Goal: Transaction & Acquisition: Purchase product/service

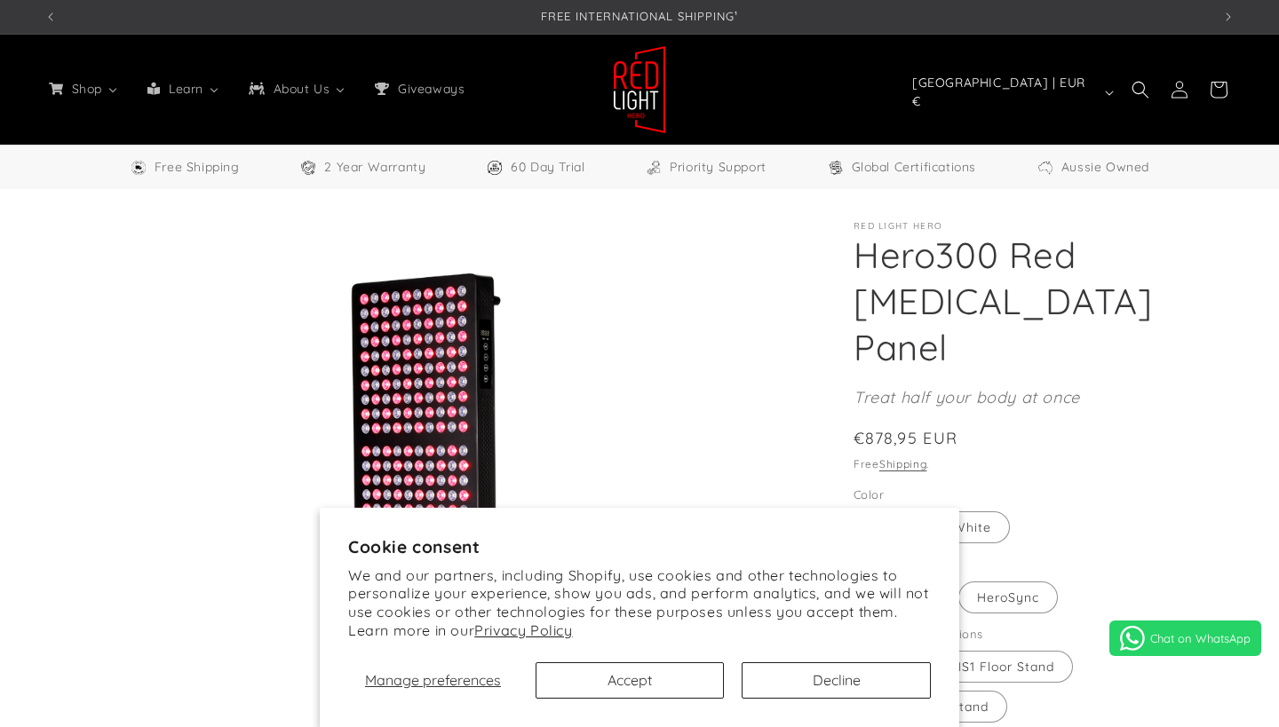
select select "**"
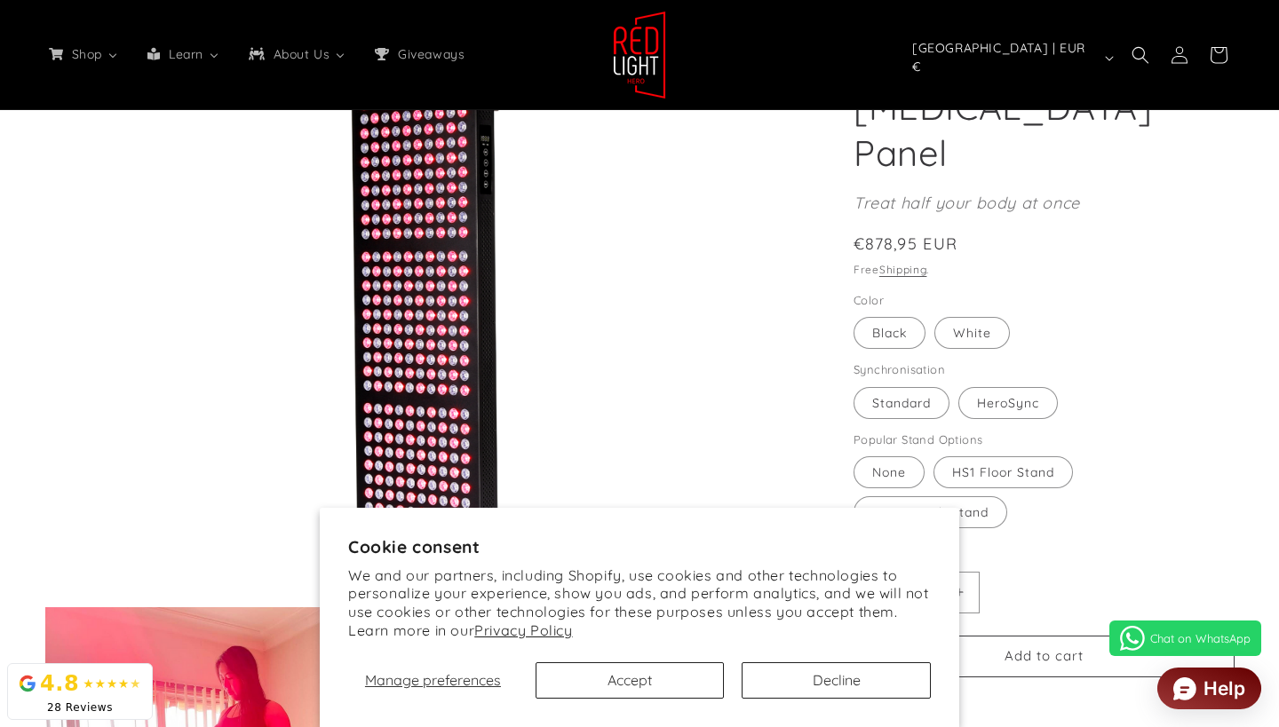
scroll to position [218, 0]
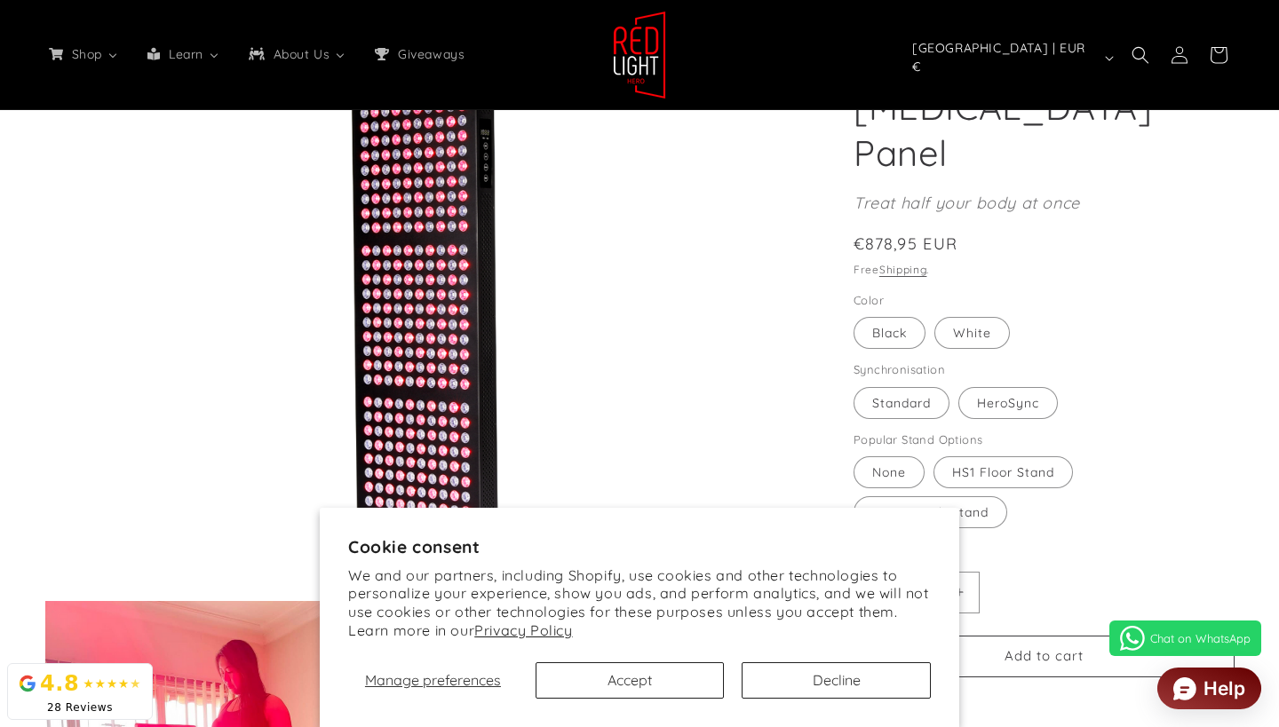
click at [653, 686] on button "Accept" at bounding box center [629, 680] width 189 height 36
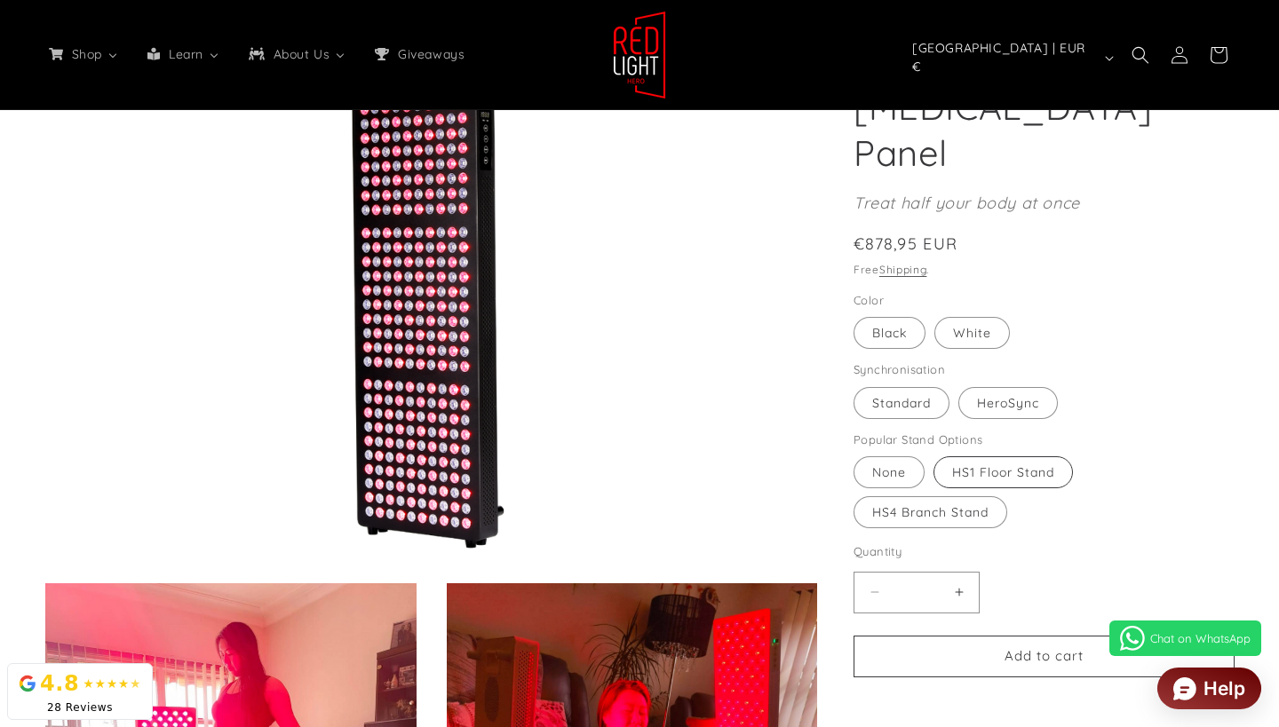
scroll to position [0, 1167]
click at [988, 456] on label "HS1 Floor Stand Variant sold out or unavailable" at bounding box center [1002, 472] width 139 height 32
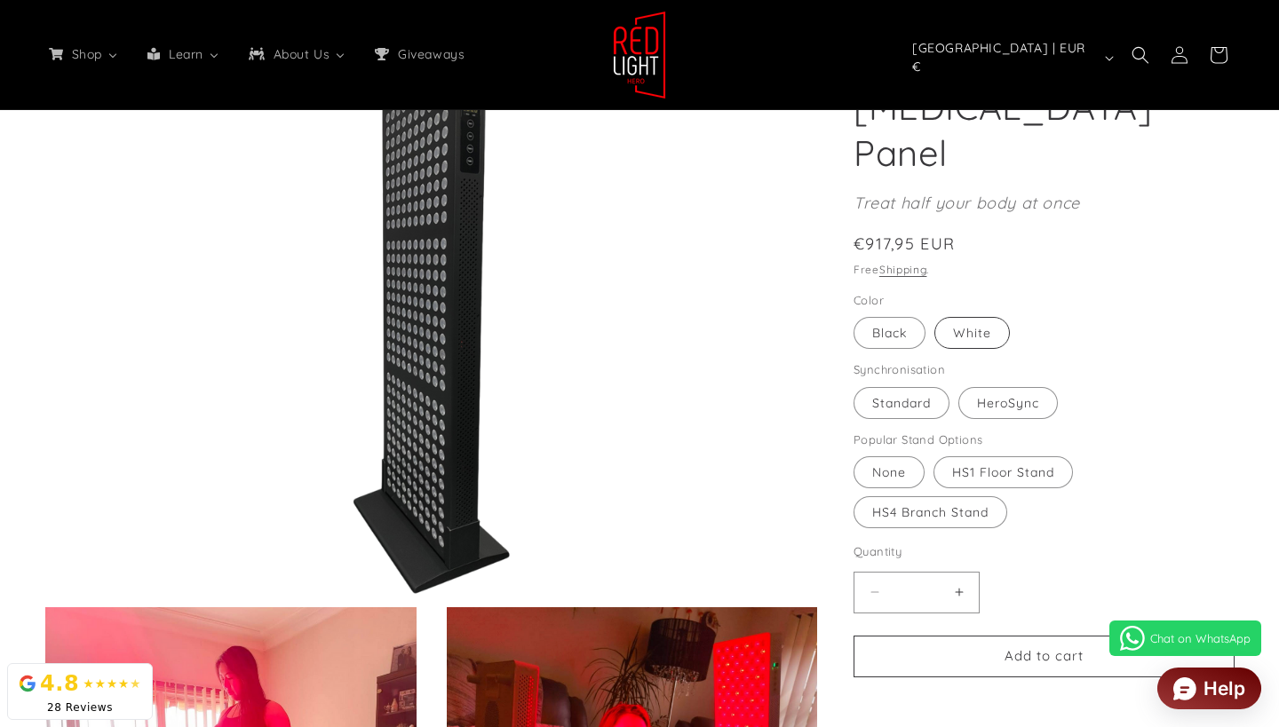
scroll to position [0, 2334]
click at [985, 317] on label "White Variant sold out or unavailable" at bounding box center [971, 333] width 75 height 32
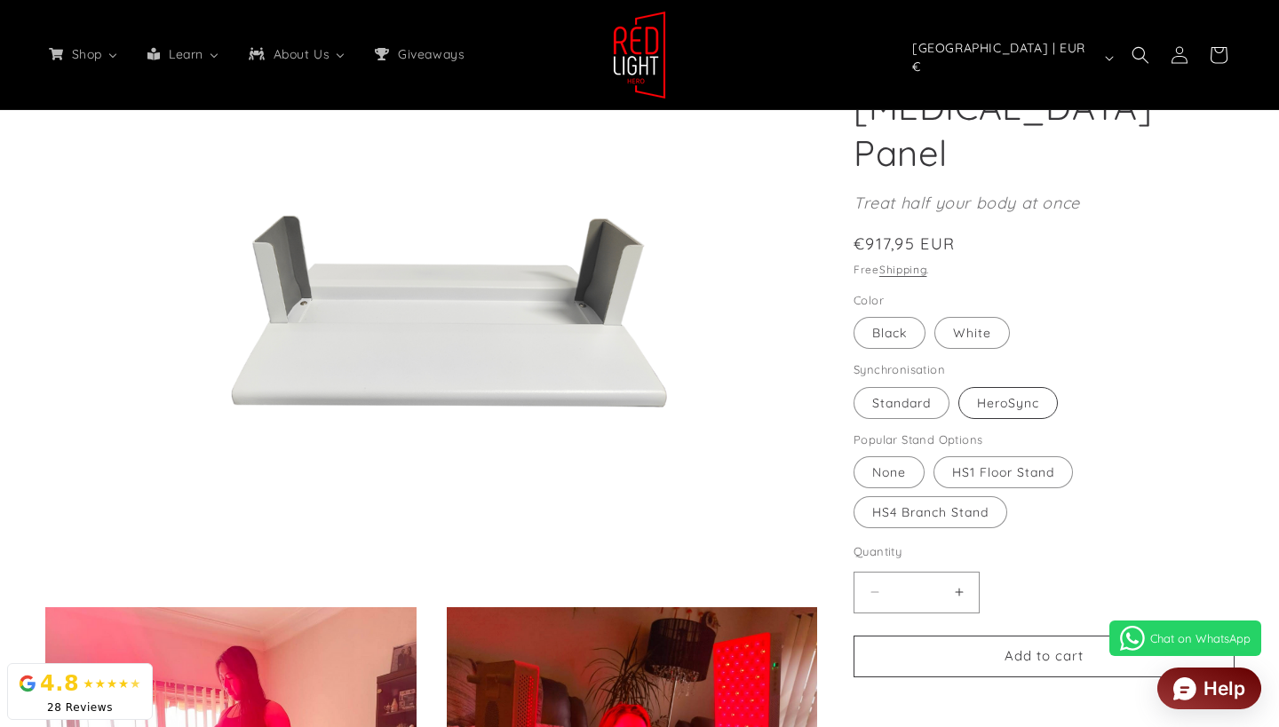
scroll to position [0, 3501]
click at [999, 387] on label "HeroSync Variant sold out or unavailable" at bounding box center [1007, 403] width 99 height 32
click at [900, 387] on label "Standard Variant sold out or unavailable" at bounding box center [901, 403] width 96 height 32
click at [995, 387] on label "HeroSync Variant sold out or unavailable" at bounding box center [1007, 403] width 99 height 32
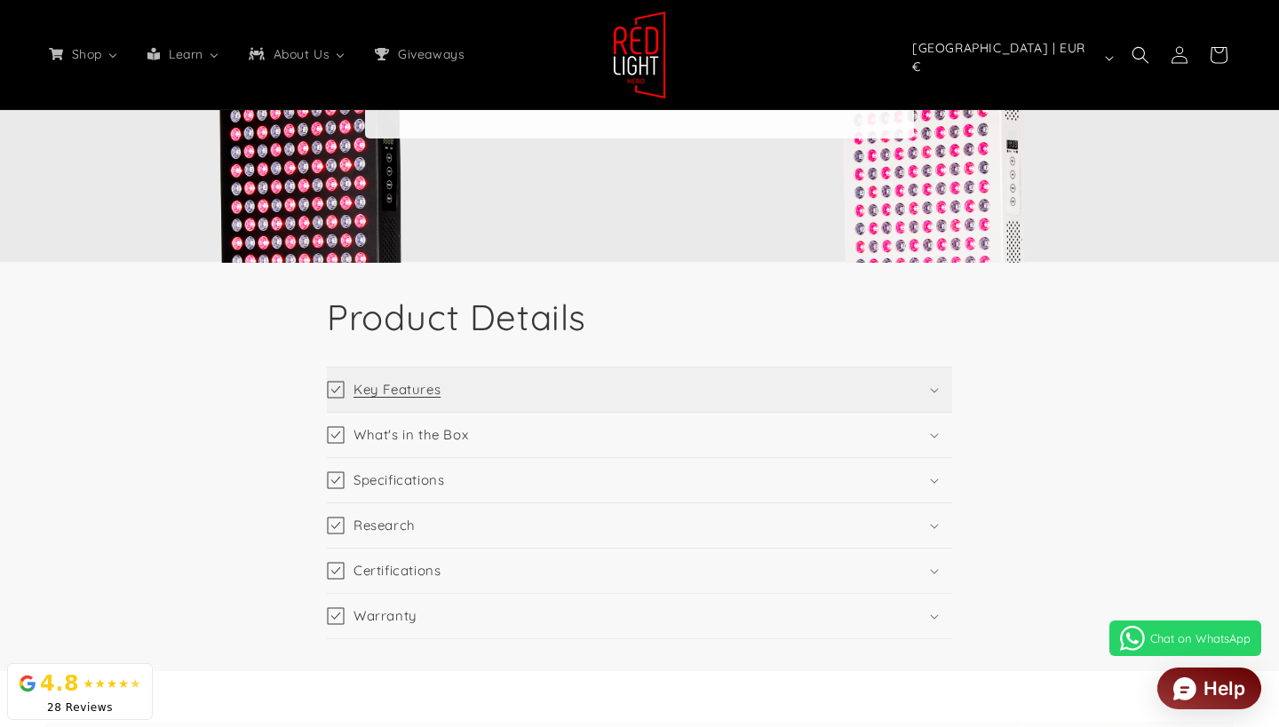
scroll to position [2574, 0]
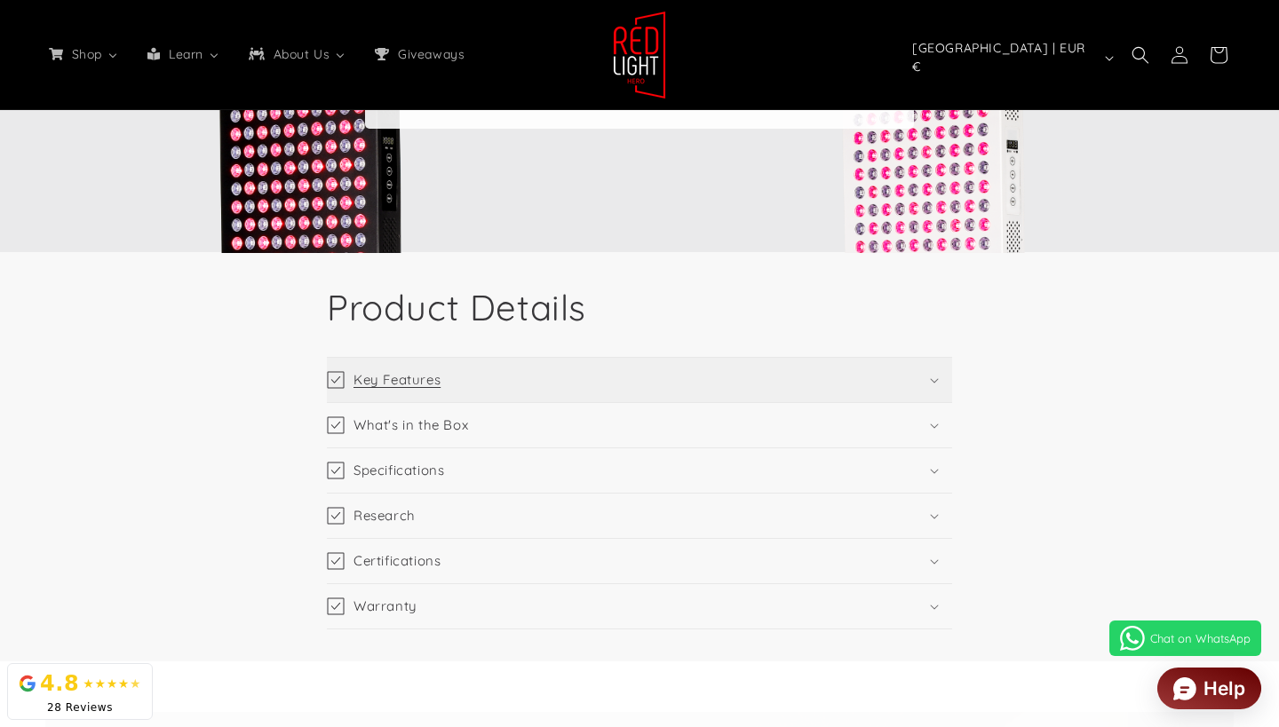
click at [725, 401] on summary "Key Features" at bounding box center [639, 380] width 625 height 44
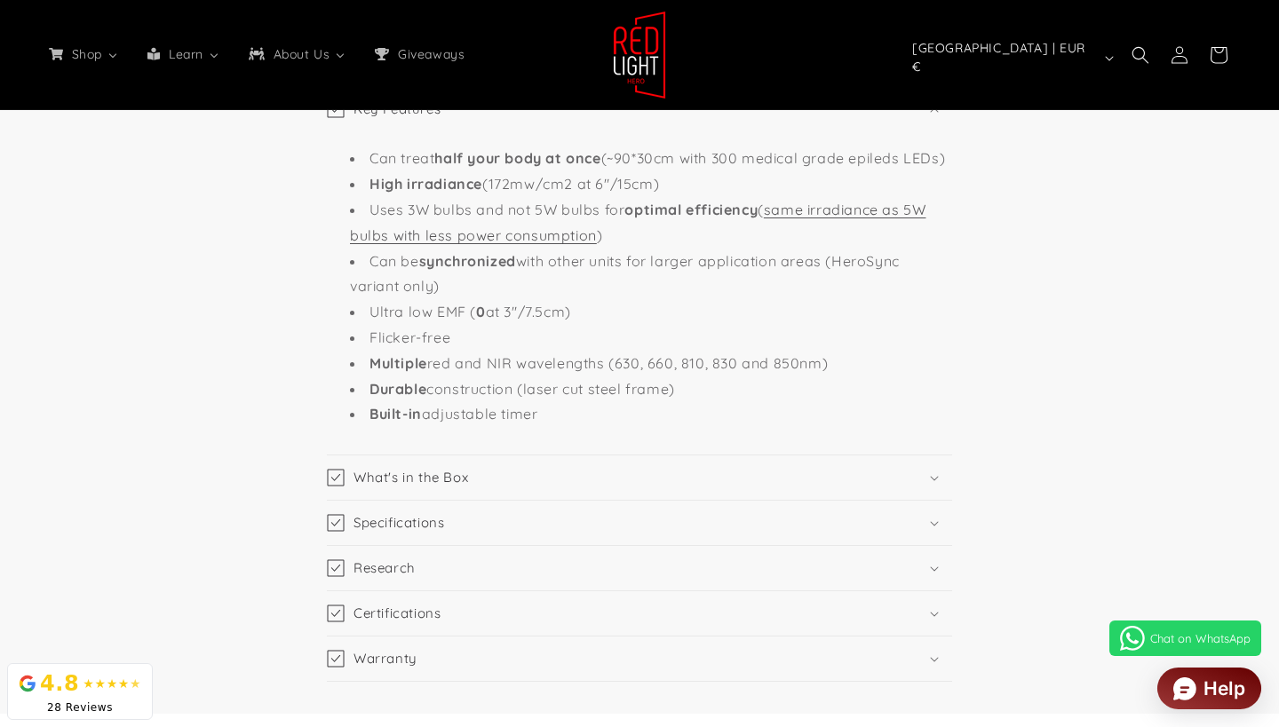
scroll to position [3007, 0]
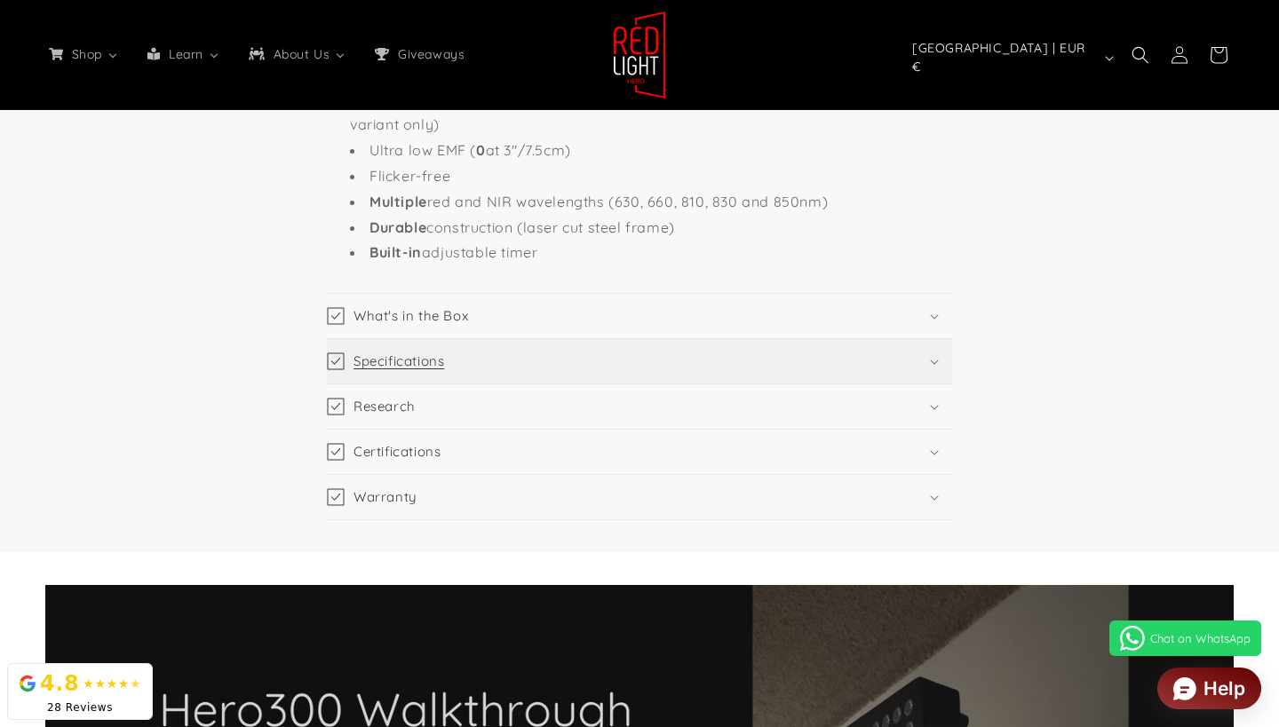
click at [732, 384] on summary "Specifications" at bounding box center [639, 361] width 625 height 44
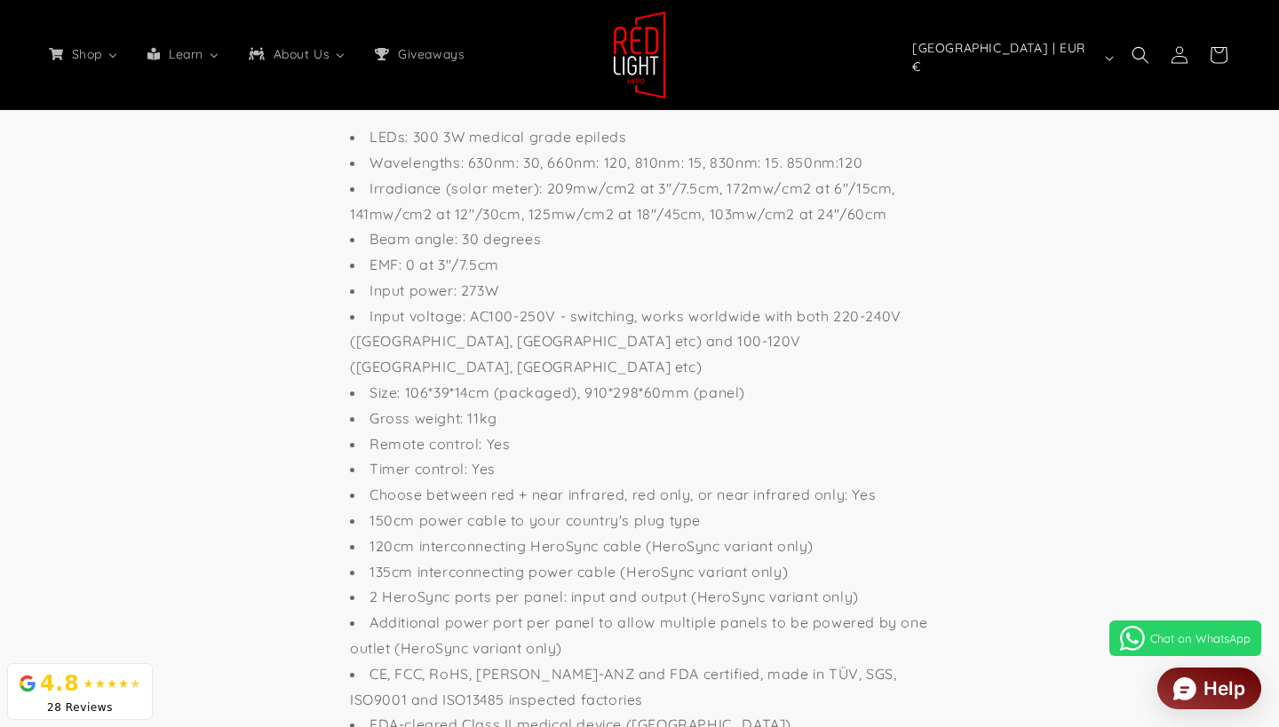
scroll to position [3359, 0]
